Goal: Task Accomplishment & Management: Use online tool/utility

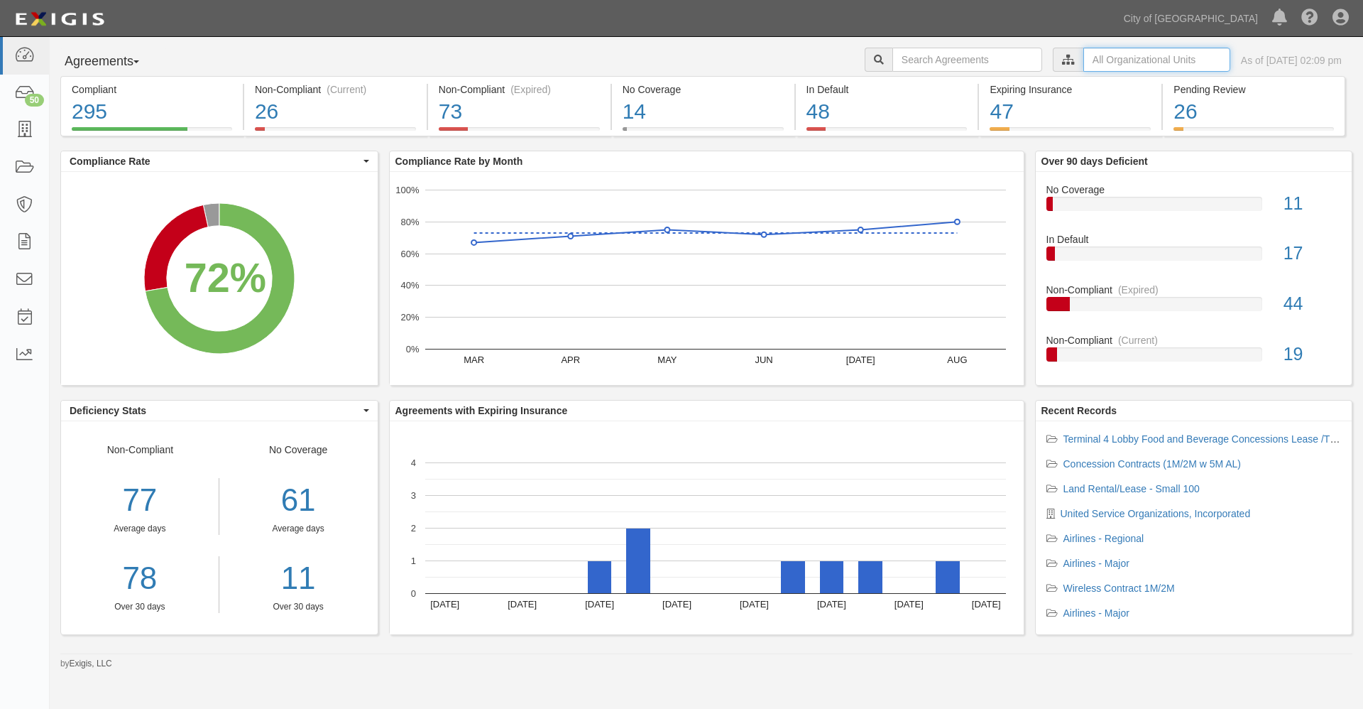
click at [1084, 61] on input "text" at bounding box center [1157, 60] width 147 height 24
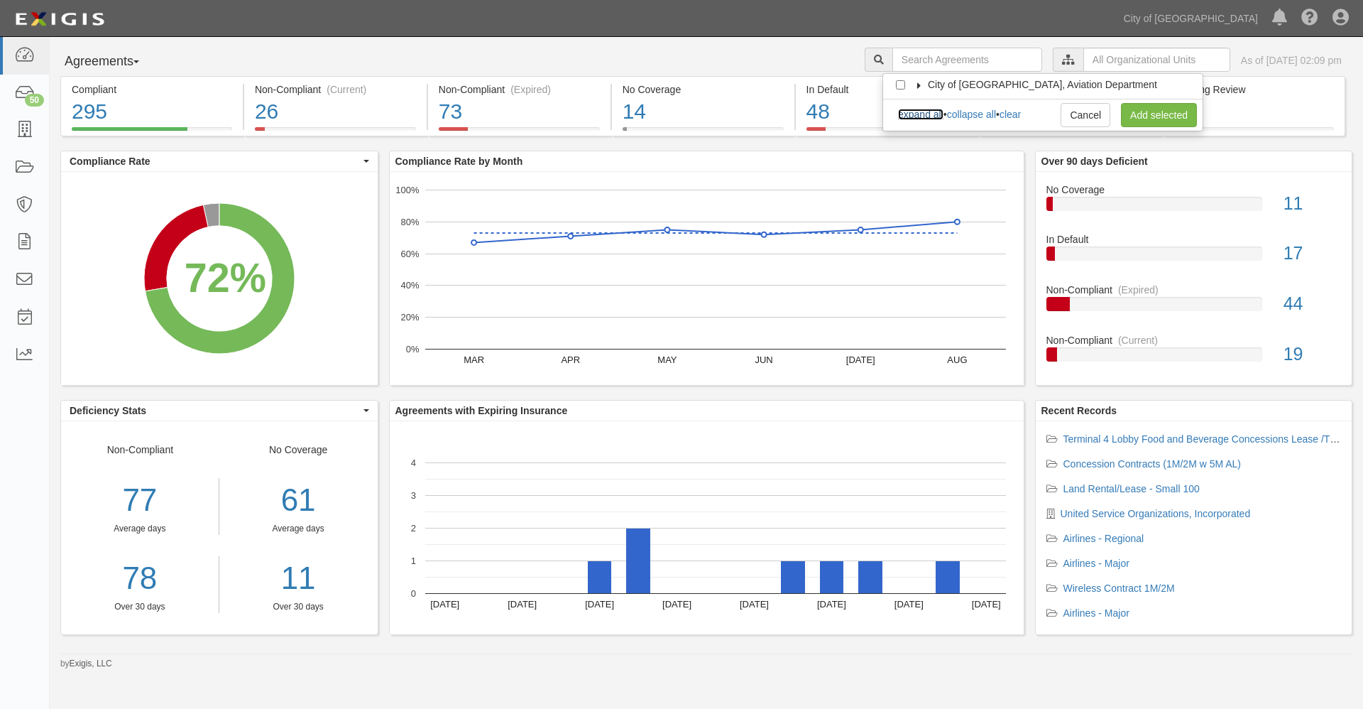
click at [929, 114] on link "expand all" at bounding box center [920, 114] width 45 height 11
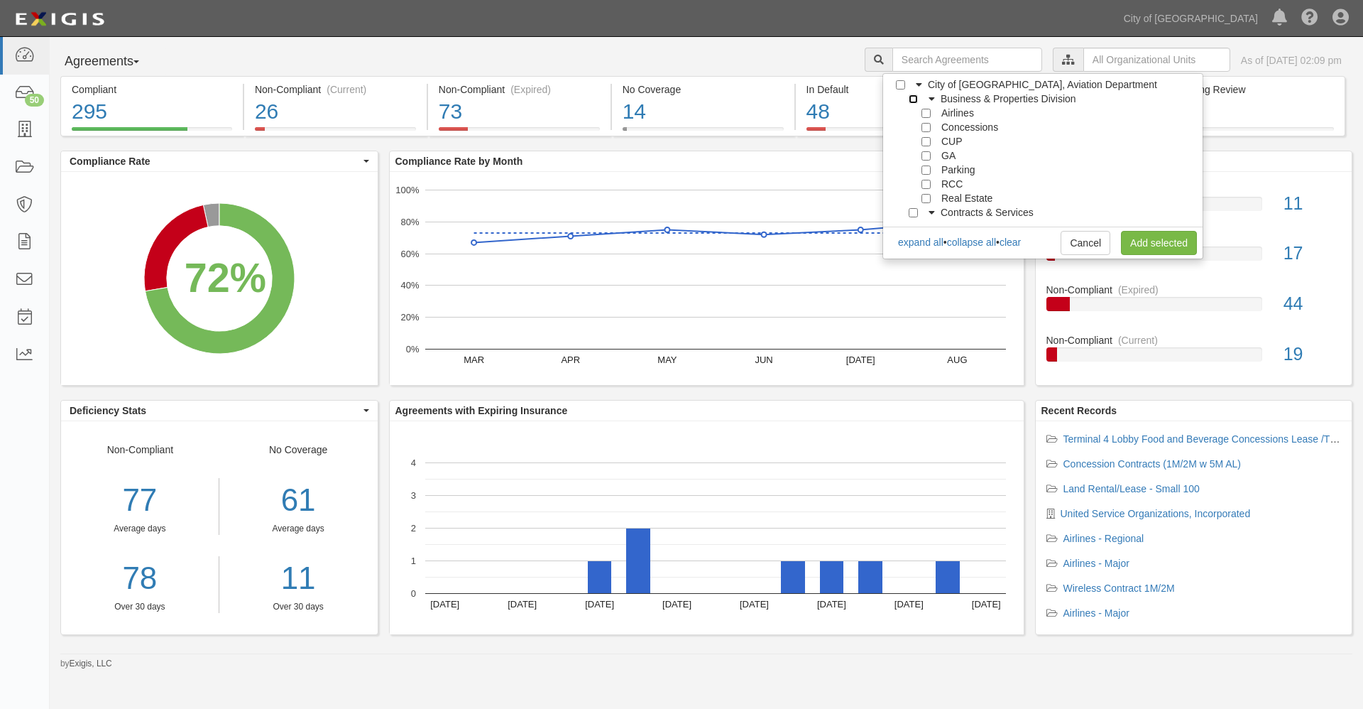
click at [914, 99] on input "Business & Properties Division" at bounding box center [913, 98] width 9 height 9
checkbox input "true"
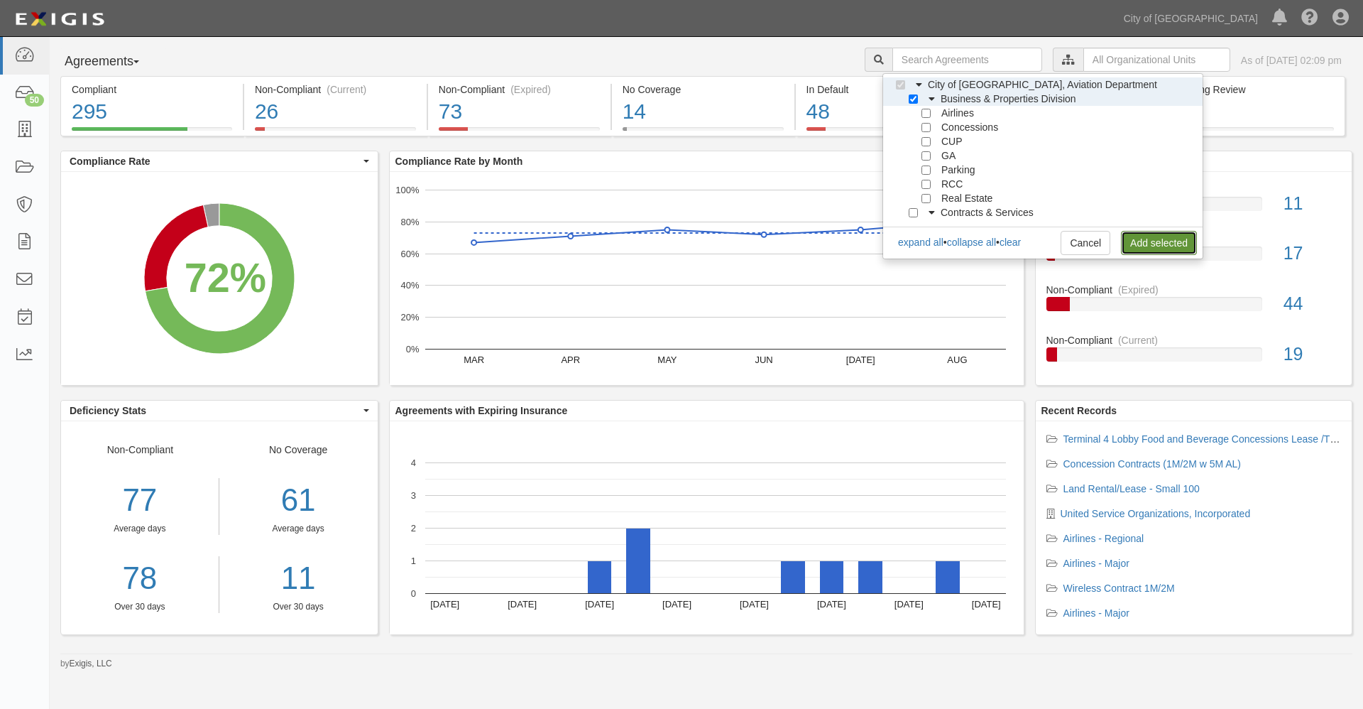
click at [1140, 241] on link "Add selected" at bounding box center [1159, 243] width 76 height 24
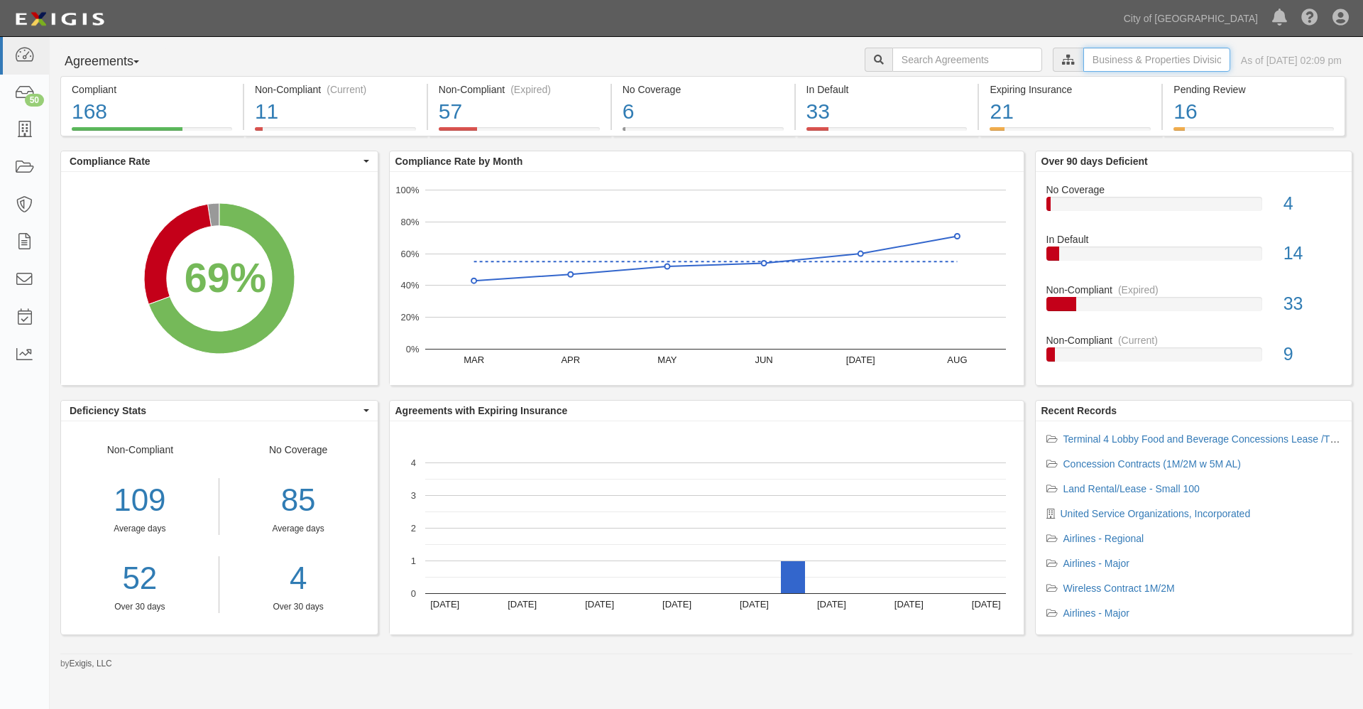
click at [1084, 59] on input "text" at bounding box center [1157, 60] width 147 height 24
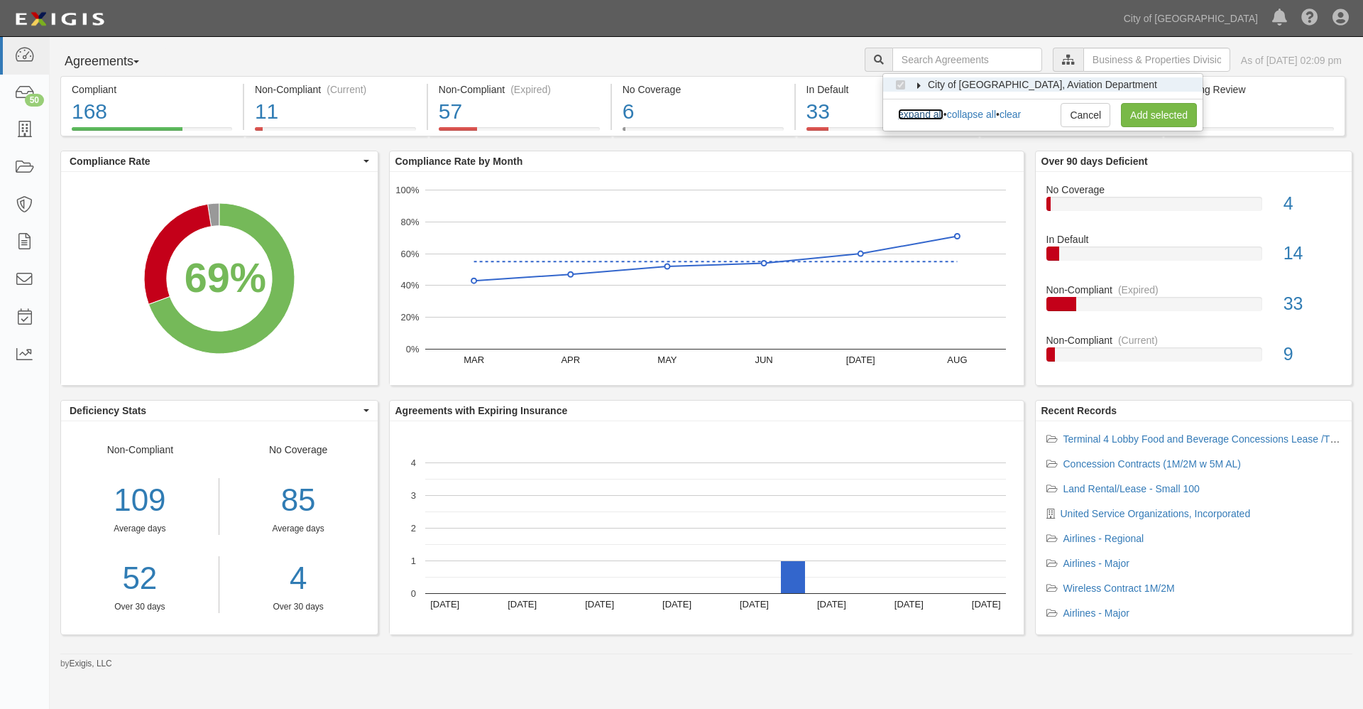
click at [923, 115] on link "expand all" at bounding box center [920, 114] width 45 height 11
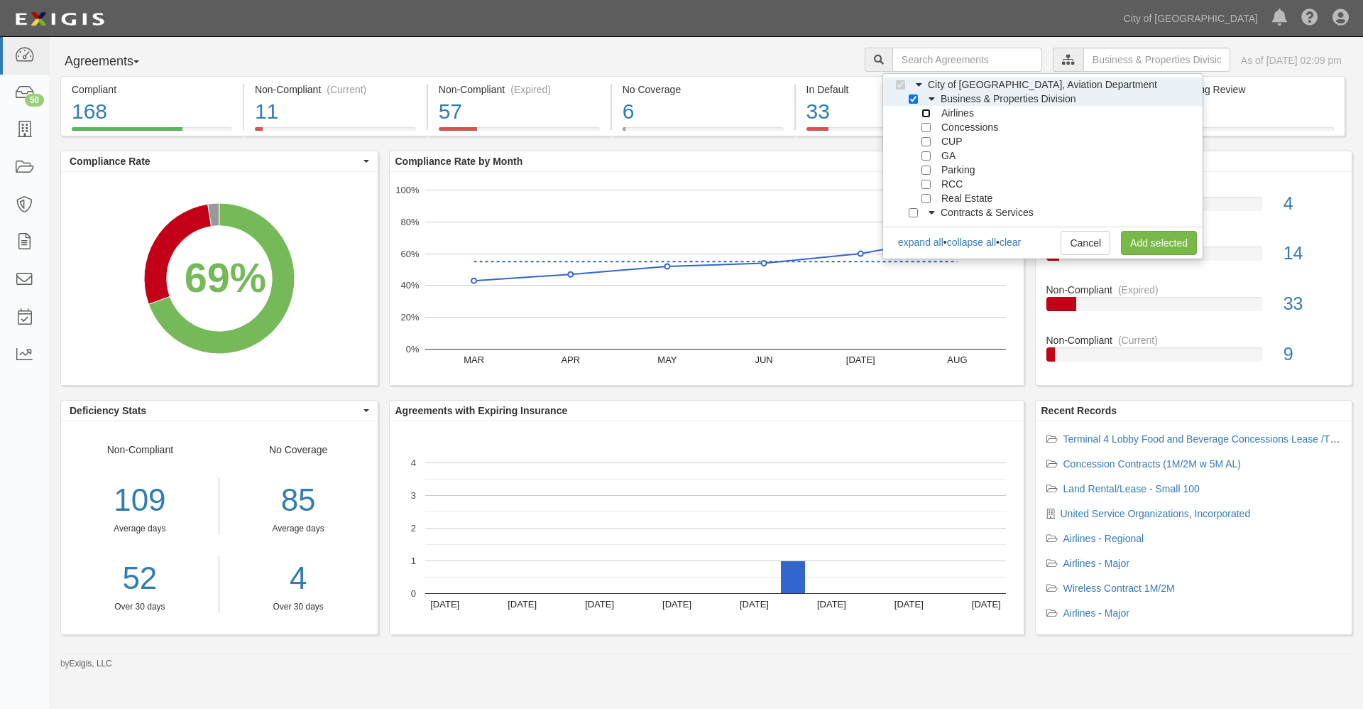
click at [924, 114] on input "Airlines" at bounding box center [926, 113] width 9 height 9
checkbox input "true"
click at [924, 128] on input "Concessions" at bounding box center [926, 127] width 9 height 9
checkbox input "true"
click at [925, 140] on input "CUP" at bounding box center [926, 141] width 9 height 9
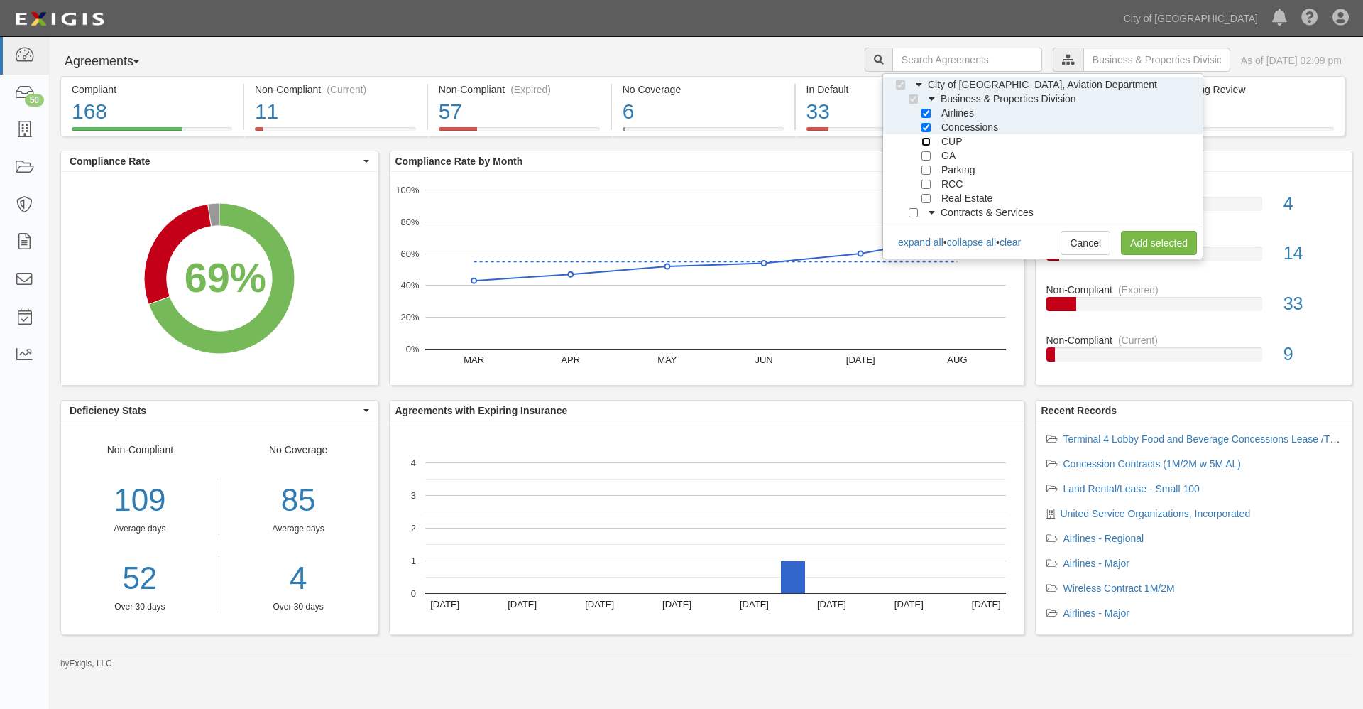
checkbox input "true"
click at [1154, 241] on link "Add selected" at bounding box center [1159, 243] width 76 height 24
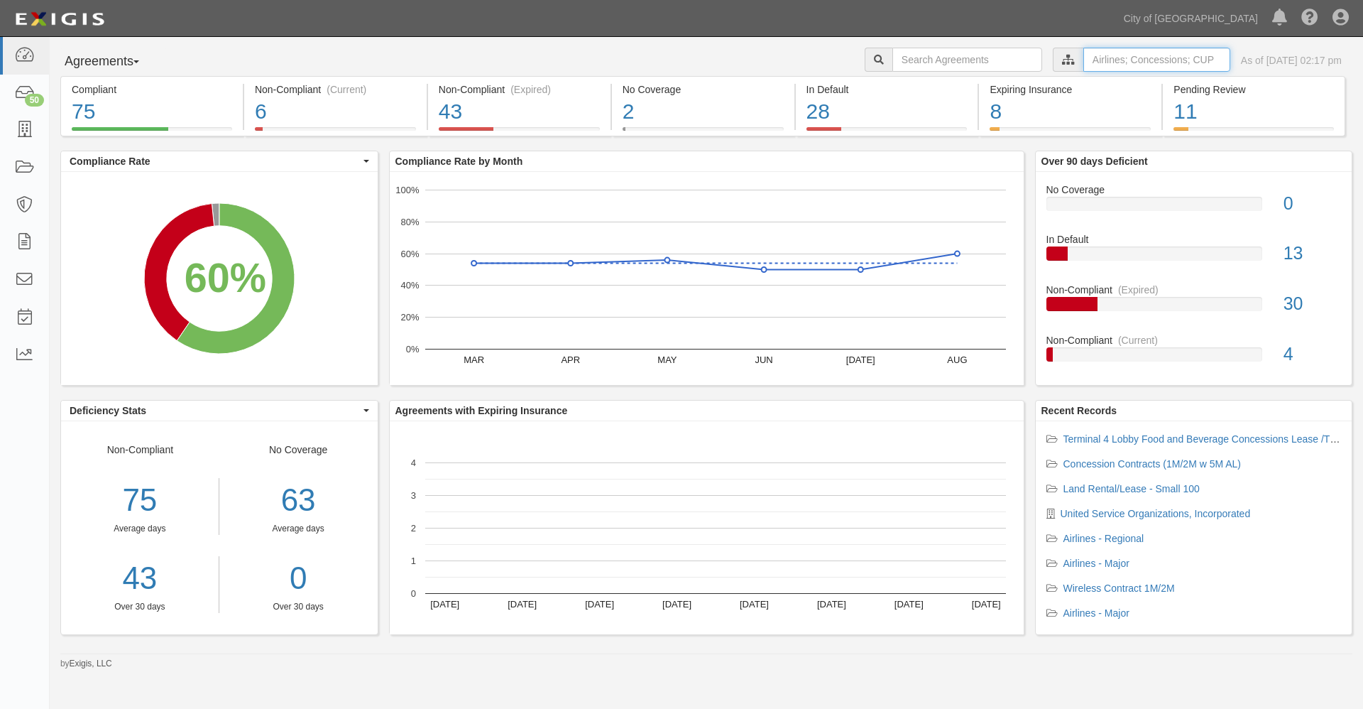
click at [1084, 52] on input "text" at bounding box center [1157, 60] width 147 height 24
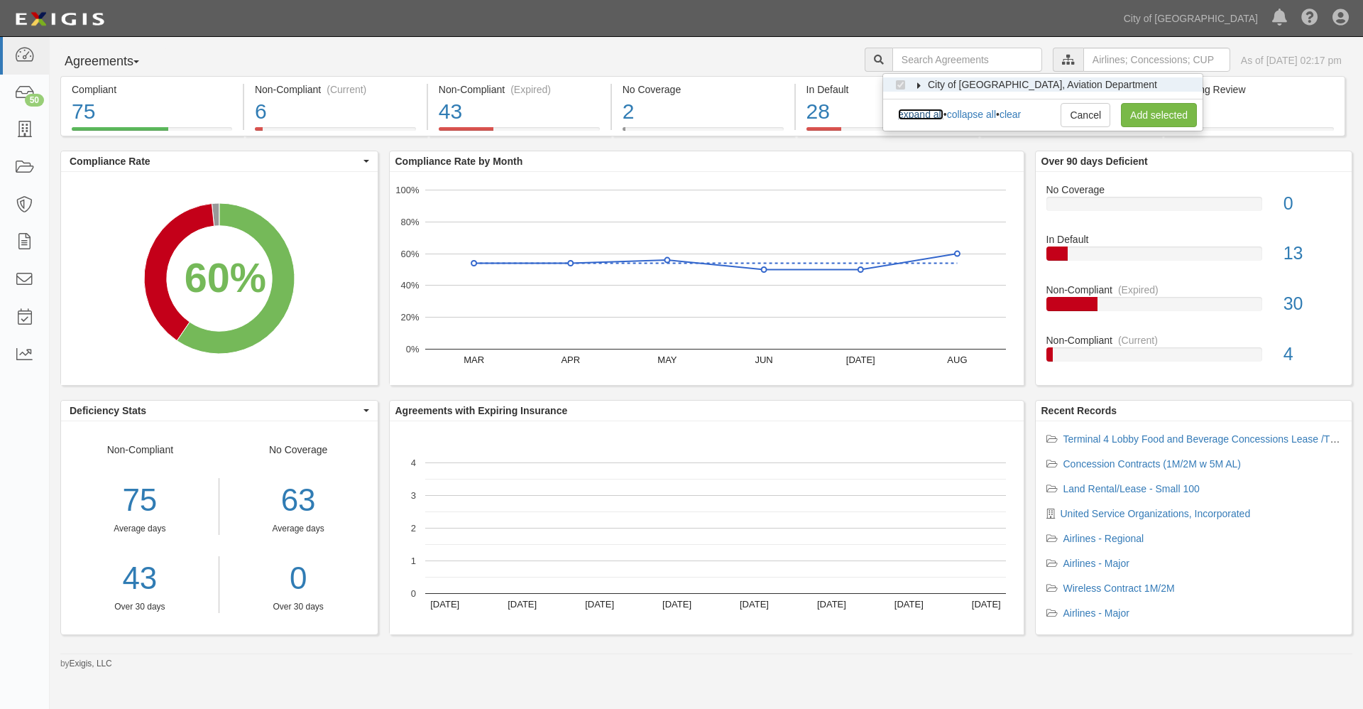
click at [919, 116] on link "expand all" at bounding box center [920, 114] width 45 height 11
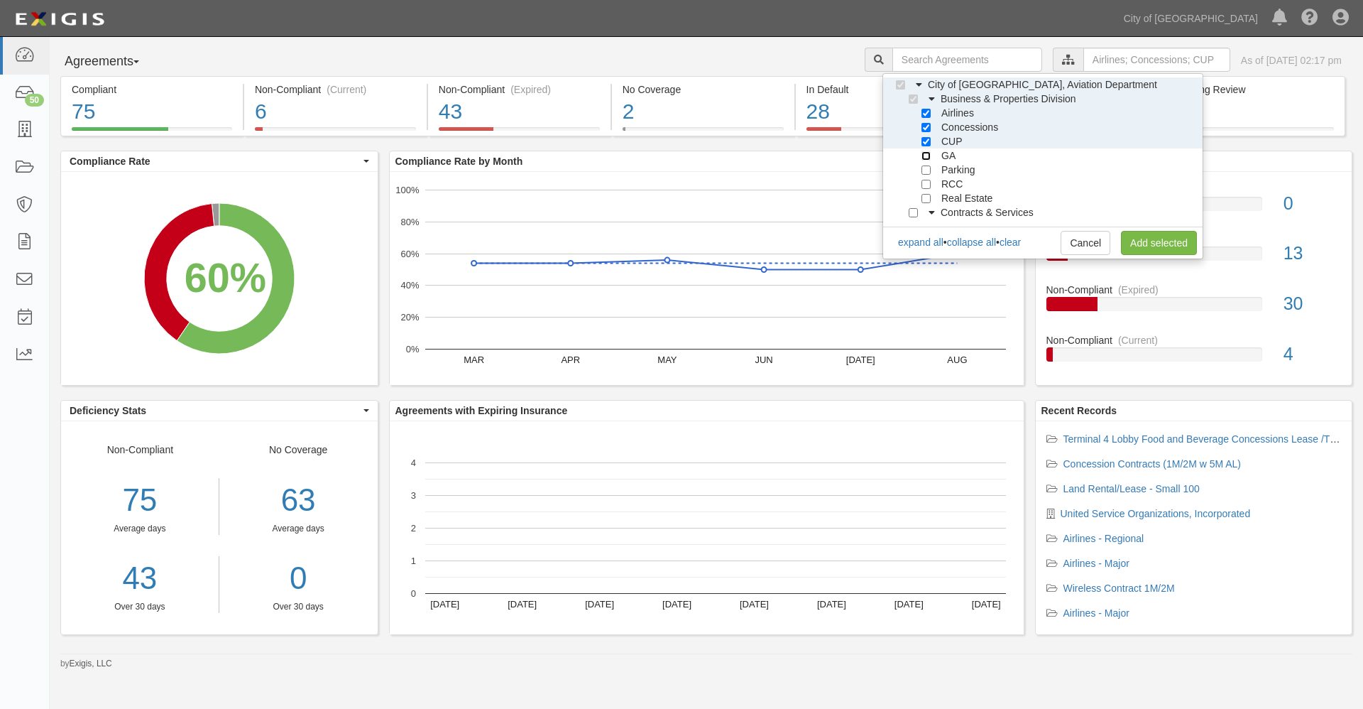
click at [928, 155] on input "GA" at bounding box center [926, 155] width 9 height 9
checkbox input "true"
click at [927, 116] on input "Airlines" at bounding box center [926, 113] width 9 height 9
checkbox input "false"
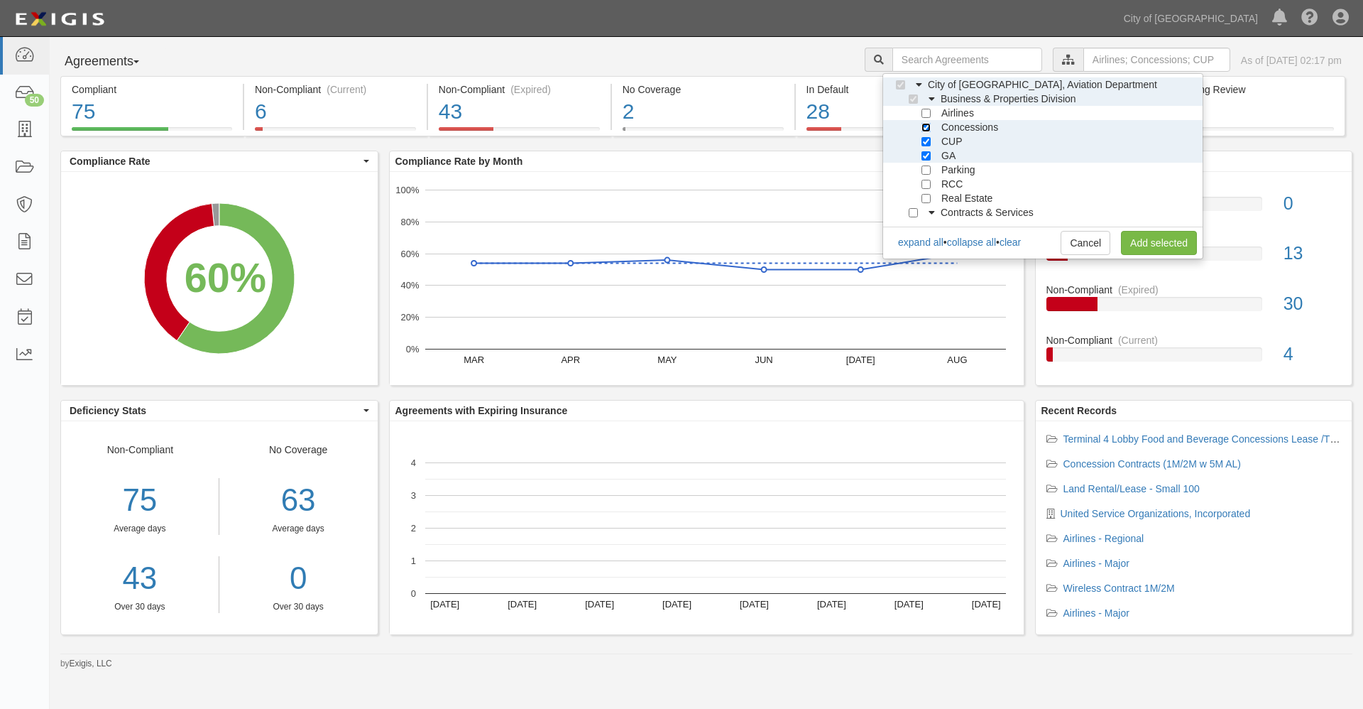
click at [925, 126] on input "Concessions" at bounding box center [926, 127] width 9 height 9
checkbox input "false"
click at [925, 138] on input "CUP" at bounding box center [926, 141] width 9 height 9
checkbox input "false"
click at [927, 170] on input "Parking" at bounding box center [926, 169] width 9 height 9
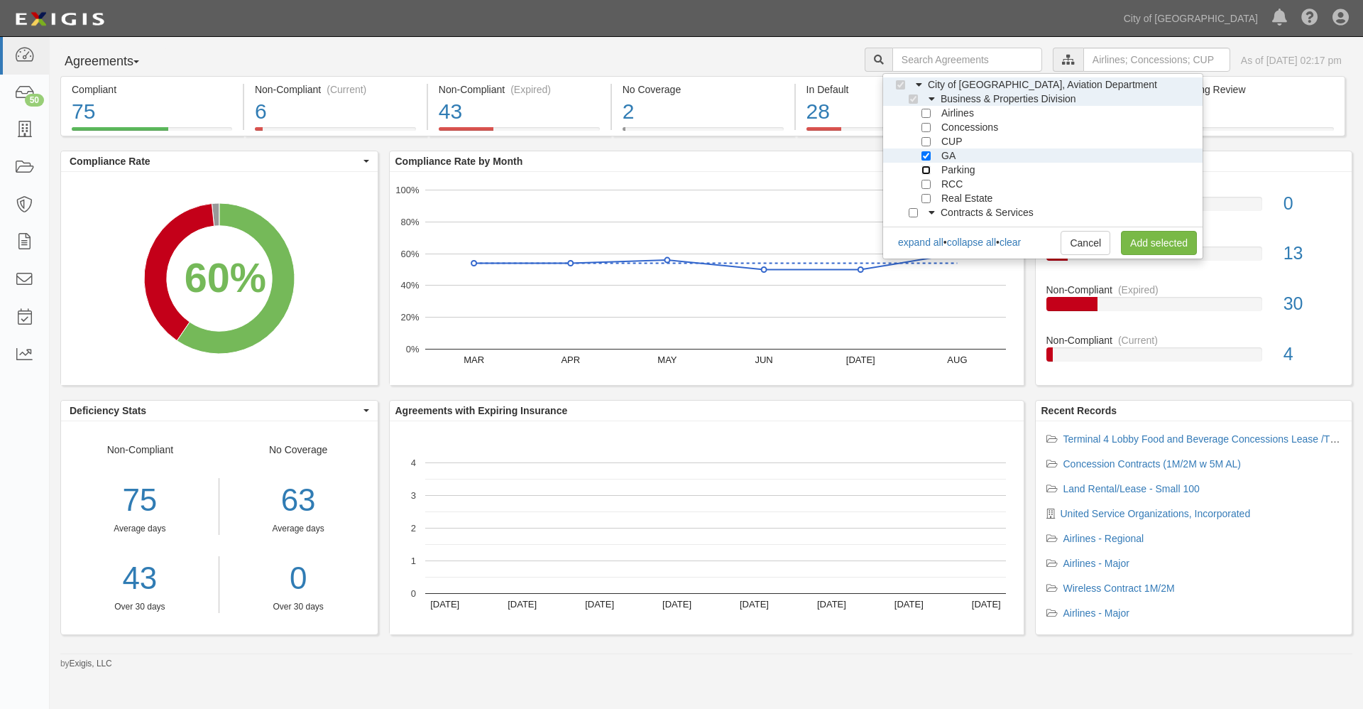
checkbox input "true"
click at [927, 181] on input "RCC" at bounding box center [926, 184] width 9 height 9
checkbox input "true"
click at [926, 198] on input "Real Estate" at bounding box center [926, 198] width 9 height 9
checkbox input "true"
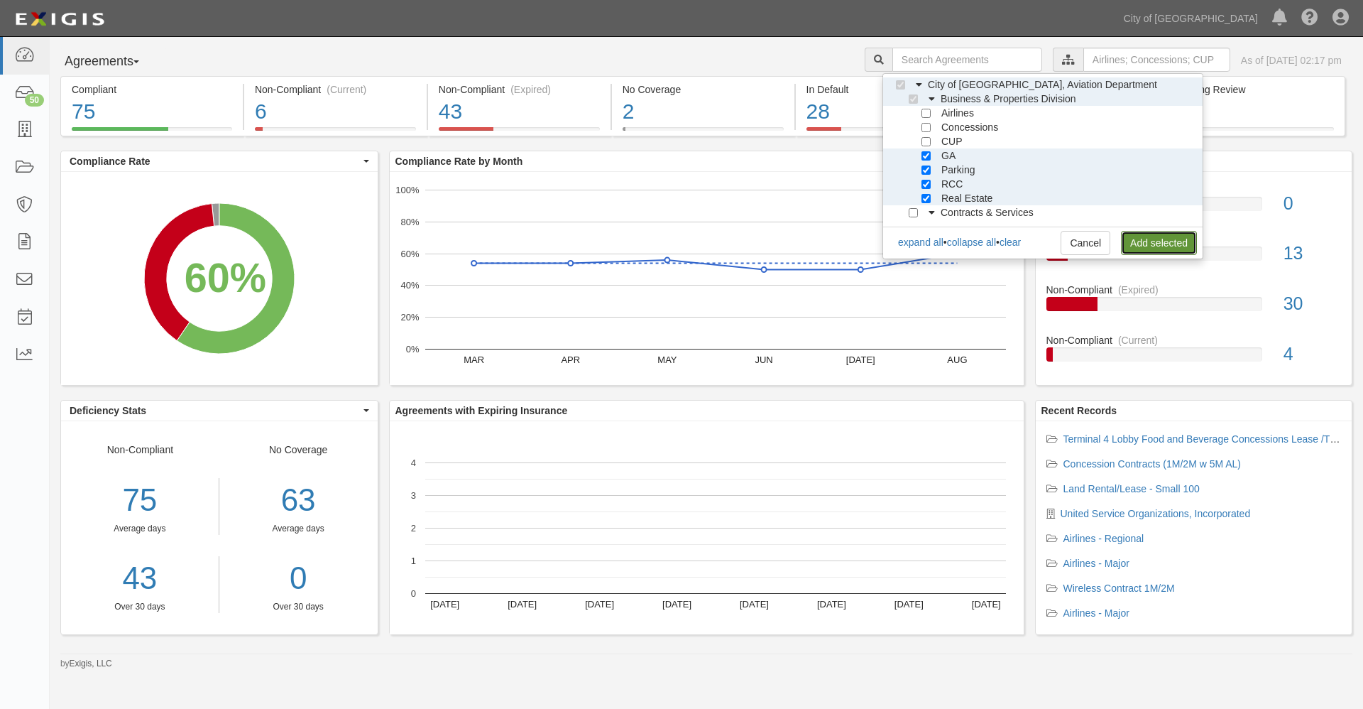
click at [1155, 245] on link "Add selected" at bounding box center [1159, 243] width 76 height 24
